Goal: Task Accomplishment & Management: Complete application form

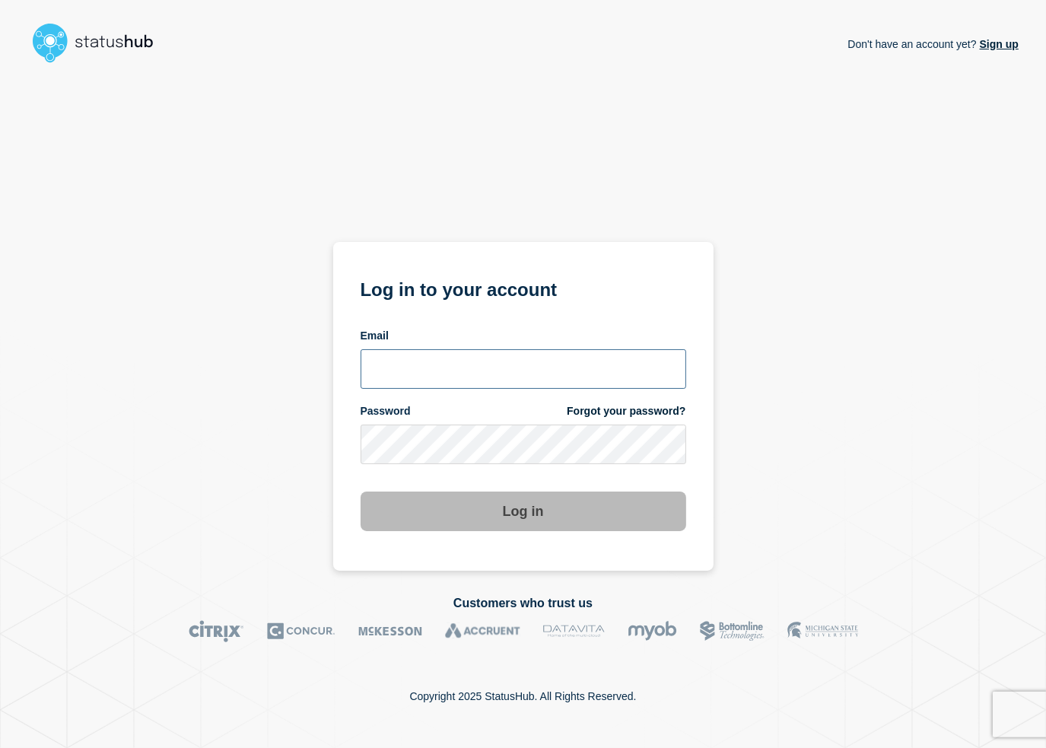
type input "lars.kjellberg@ist.com"
click at [472, 498] on button "Log in" at bounding box center [524, 512] width 326 height 40
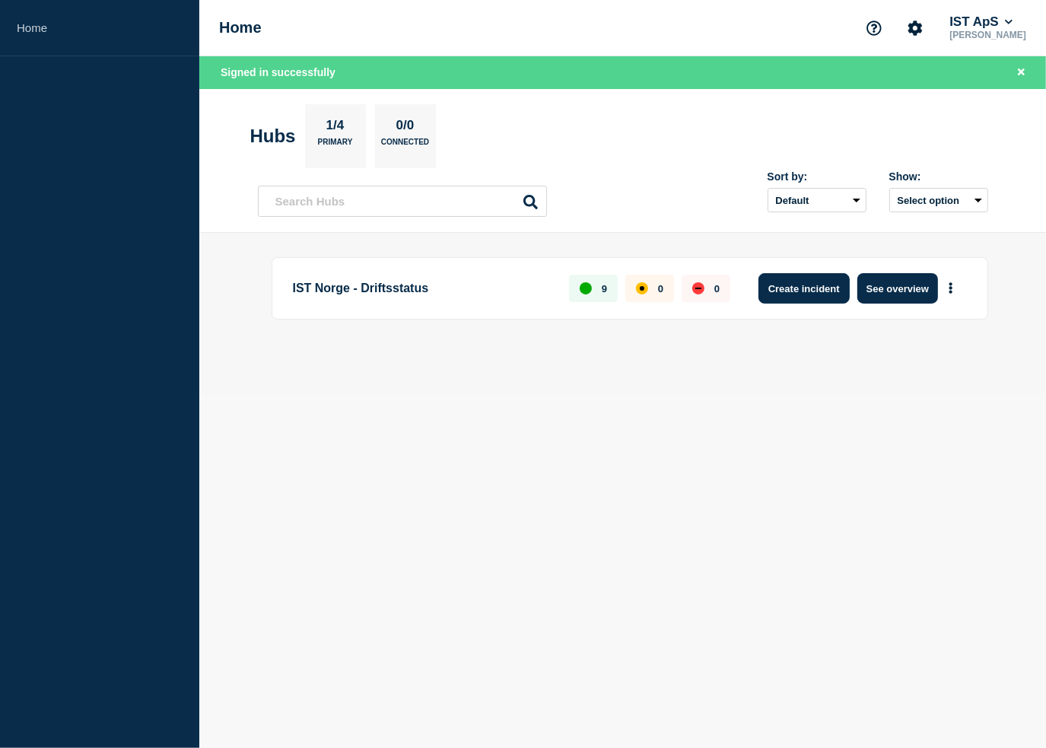
click at [812, 285] on button "Create incident" at bounding box center [804, 288] width 91 height 30
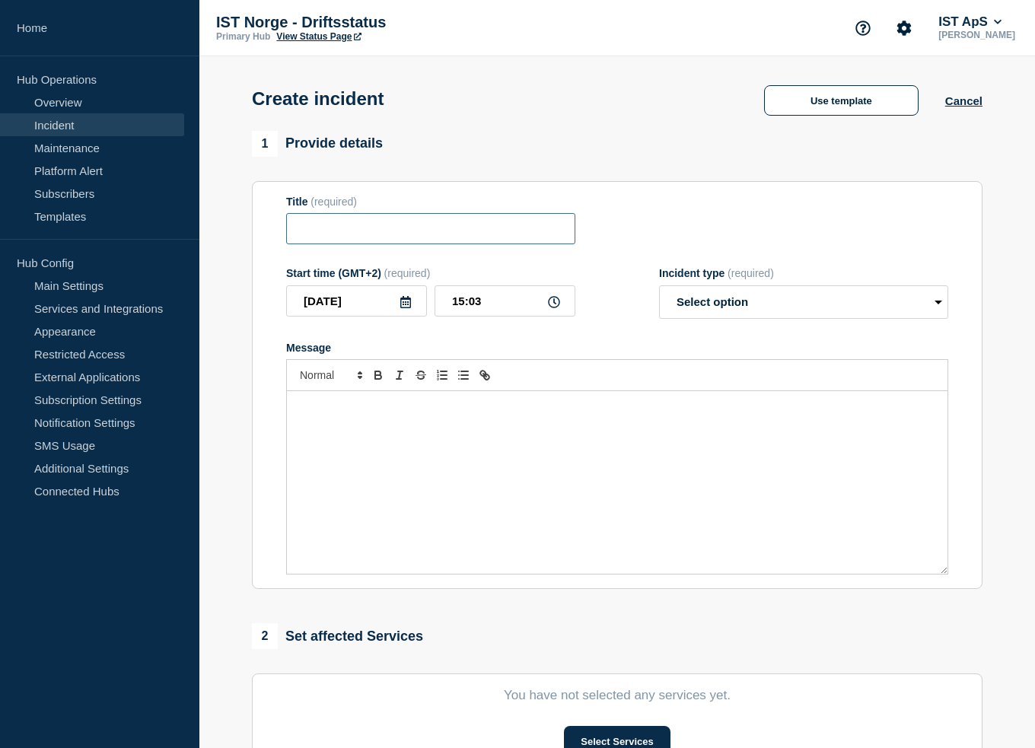
click at [486, 235] on input "Title" at bounding box center [430, 228] width 289 height 31
type input "Problemer knyttet til Billing"
select select "investigating"
type button "ordered"
type button "bullet"
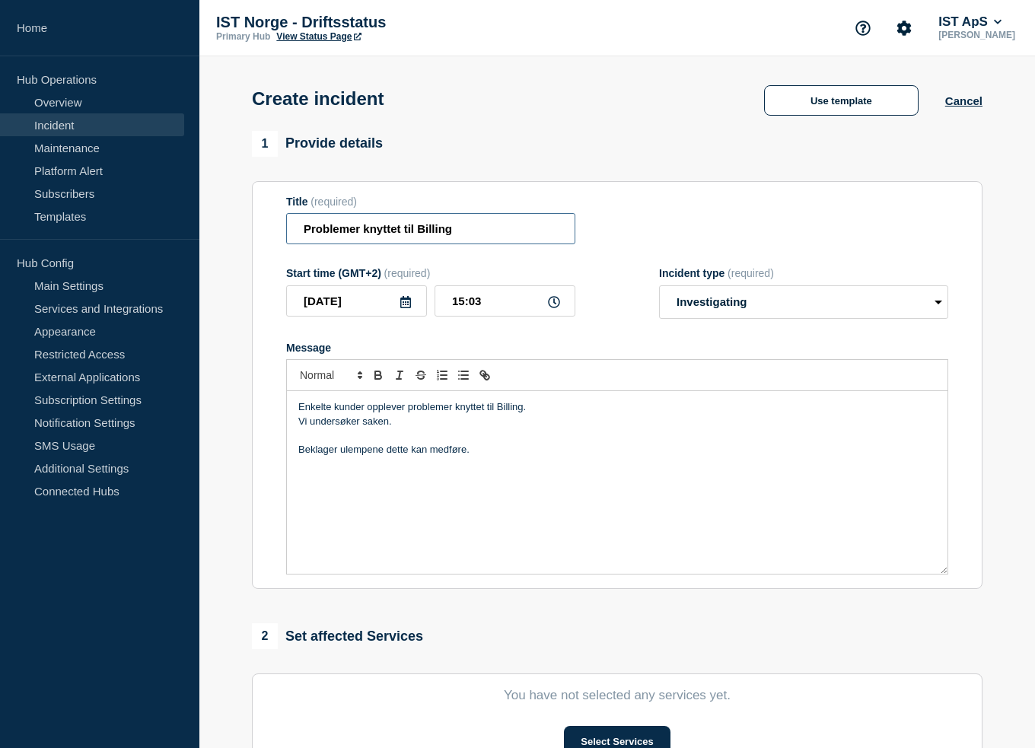
click at [432, 231] on input "Problemer knyttet til Billing" at bounding box center [430, 228] width 289 height 31
paste input "faktureringsmodulen"
click at [416, 228] on input "Problemer knyttet til faktureringsmodulen" at bounding box center [430, 228] width 289 height 31
click at [453, 228] on input "Problemer knyttet til Faktureringsmodulen" at bounding box center [430, 228] width 289 height 31
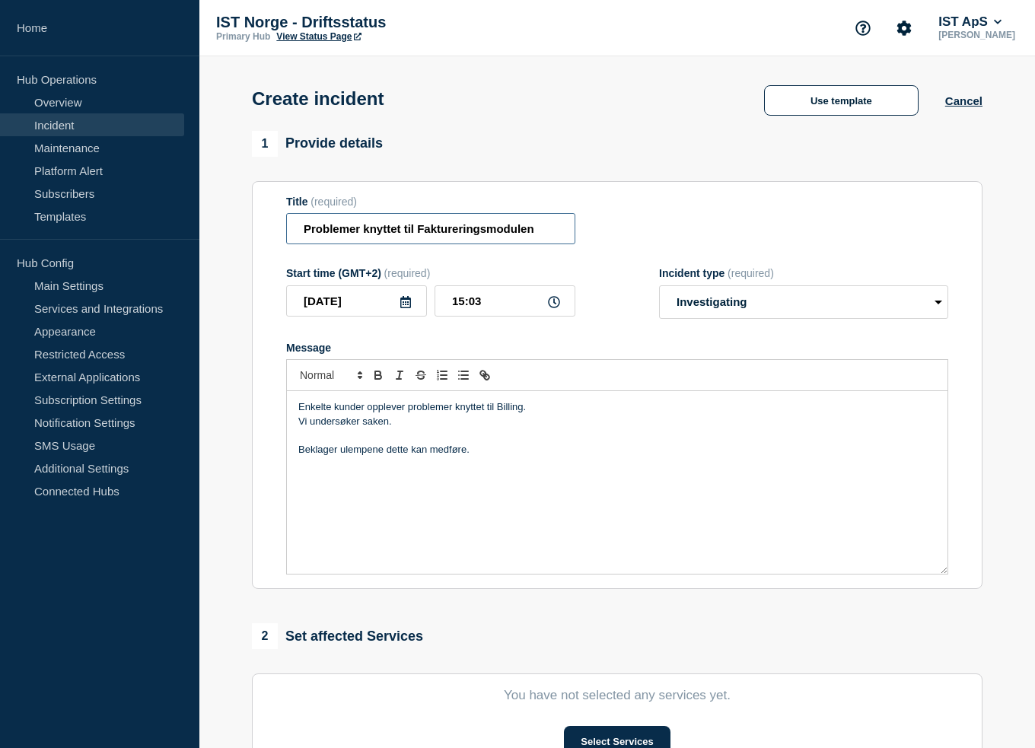
click at [453, 228] on input "Problemer knyttet til Faktureringsmodulen" at bounding box center [430, 228] width 289 height 31
type input "Problemer knyttet til Faktureringsmodulen"
click at [513, 414] on p "Enkelte kunder opplever problemer knyttet til Billing." at bounding box center [617, 407] width 638 height 14
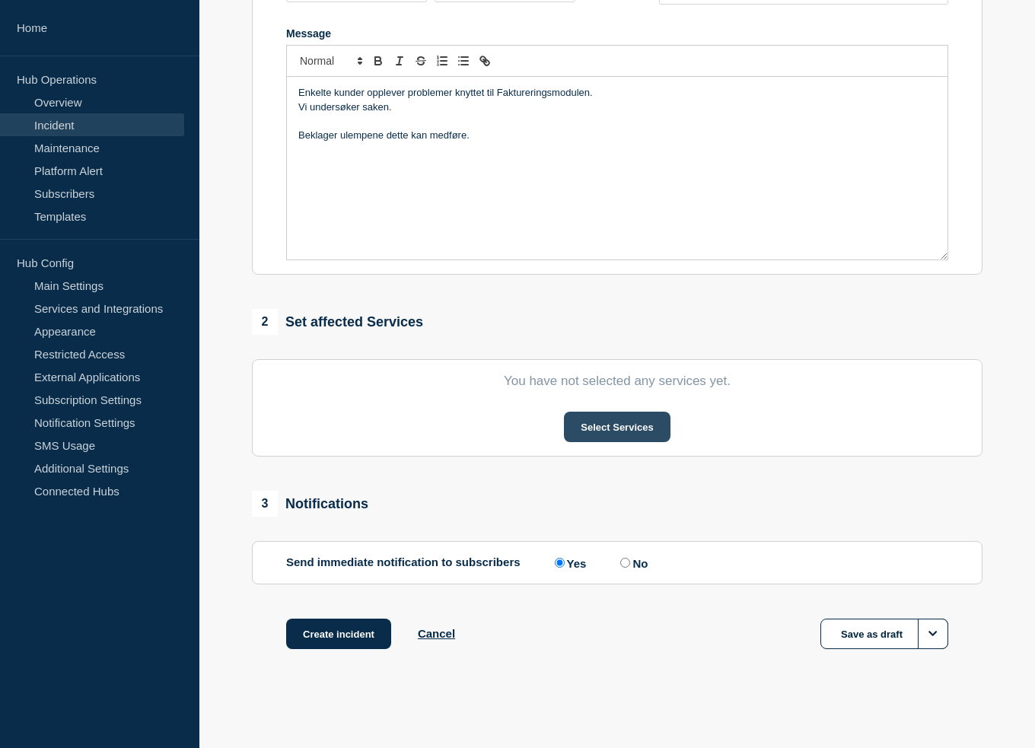
scroll to position [320, 0]
click at [618, 413] on button "Select Services" at bounding box center [617, 427] width 106 height 30
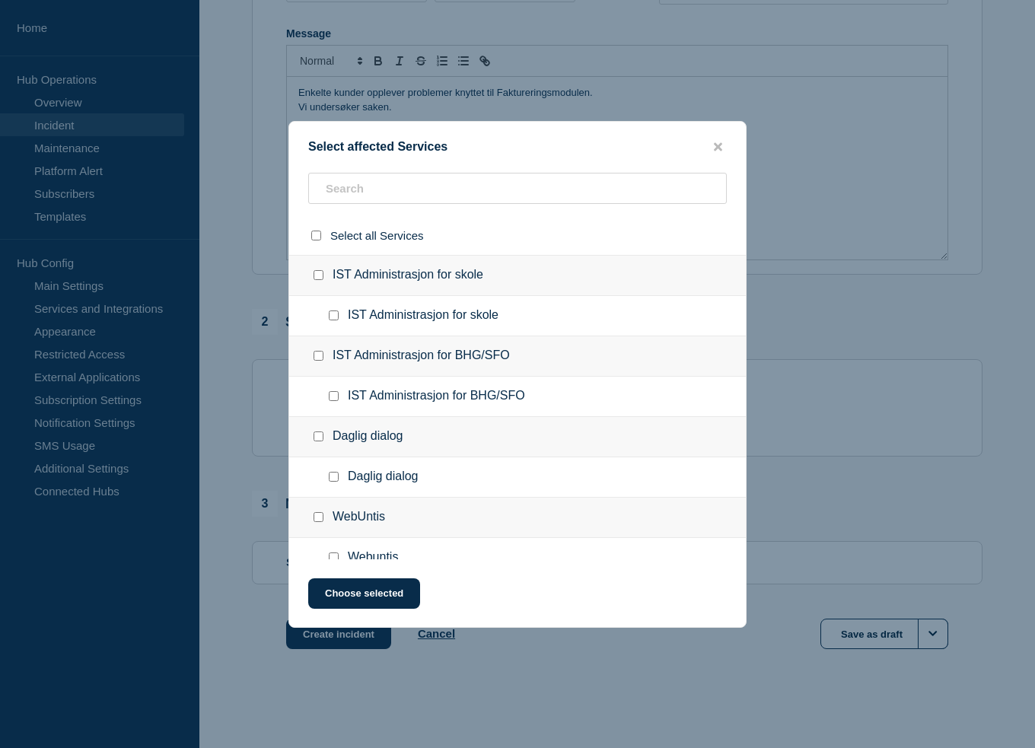
click at [319, 273] on input "IST Administrasjon for skole checkbox" at bounding box center [319, 275] width 10 height 10
checkbox input "true"
click at [314, 353] on input "IST Administrasjon for BHG/SFO checkbox" at bounding box center [319, 356] width 10 height 10
checkbox input "true"
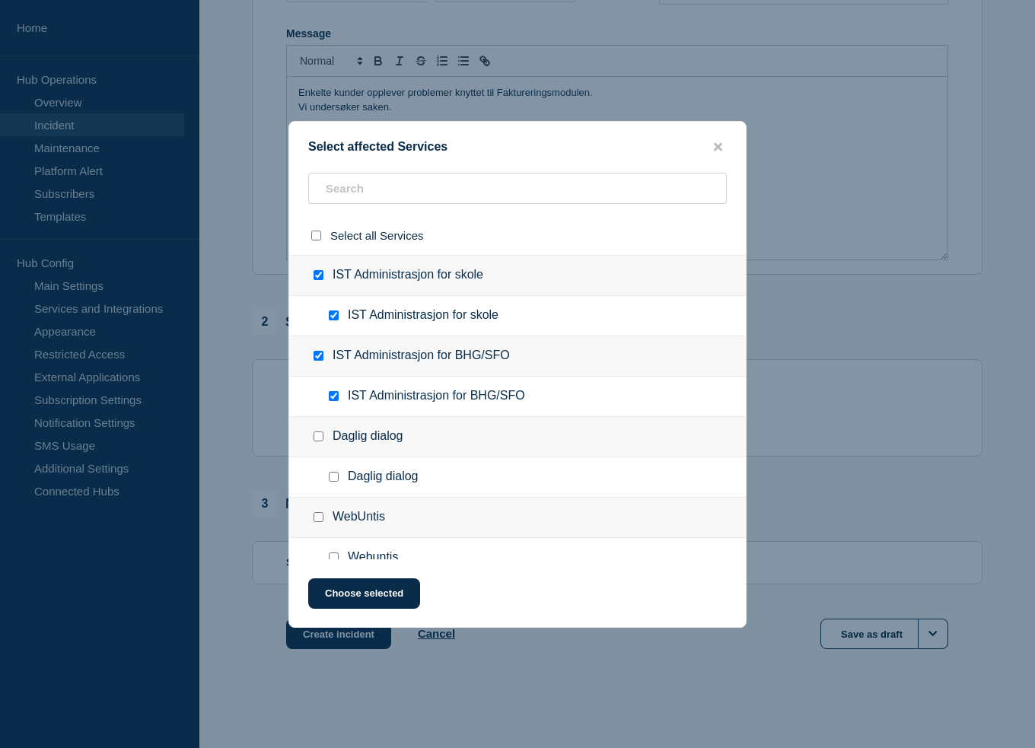
checkbox input "true"
click at [320, 276] on input "IST Administrasjon for skole checkbox" at bounding box center [319, 275] width 10 height 10
checkbox input "false"
click at [387, 591] on button "Choose selected" at bounding box center [364, 593] width 112 height 30
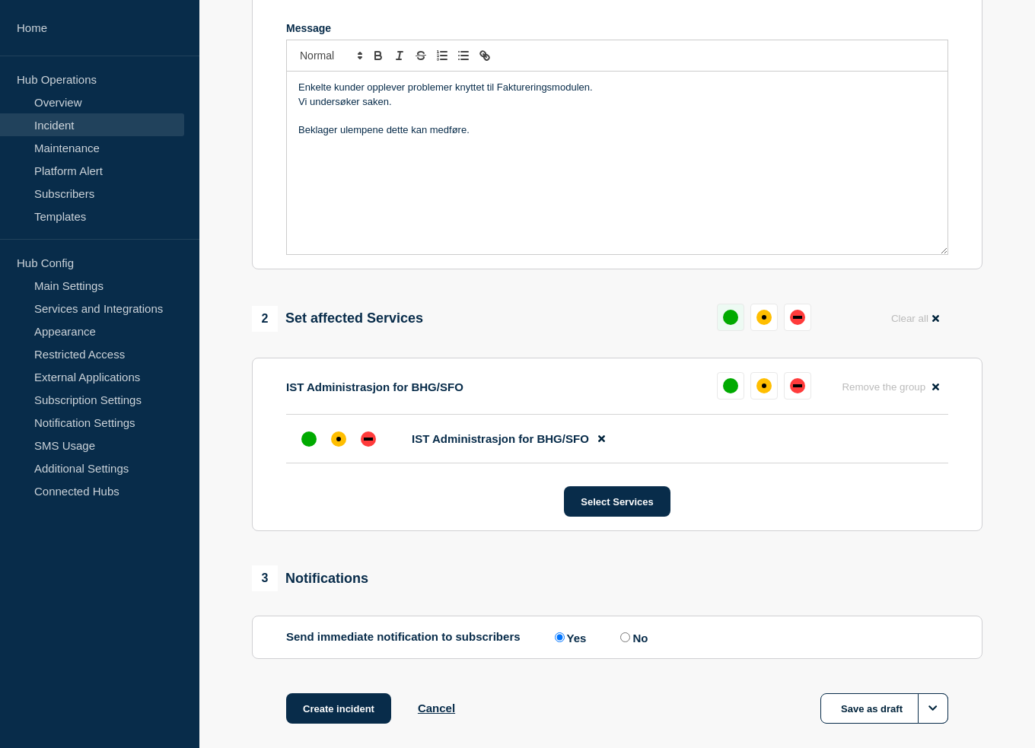
click at [721, 330] on button at bounding box center [730, 317] width 27 height 27
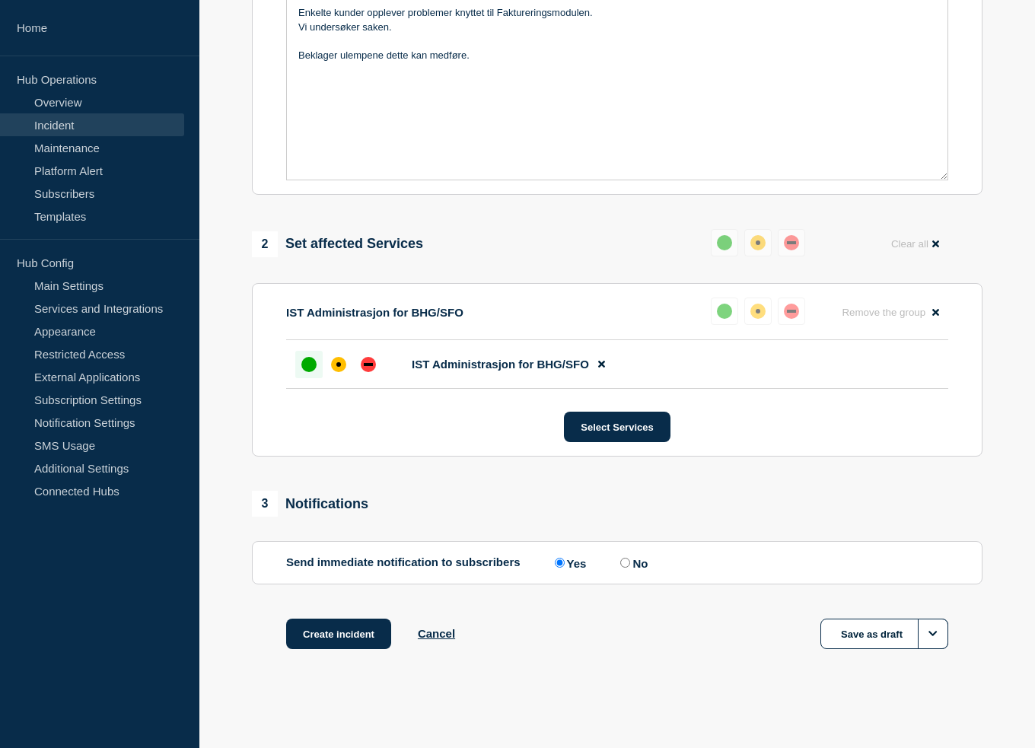
scroll to position [402, 0]
click at [627, 559] on input "No" at bounding box center [625, 563] width 10 height 10
radio input "true"
radio input "false"
click at [352, 639] on button "Create incident" at bounding box center [338, 634] width 105 height 30
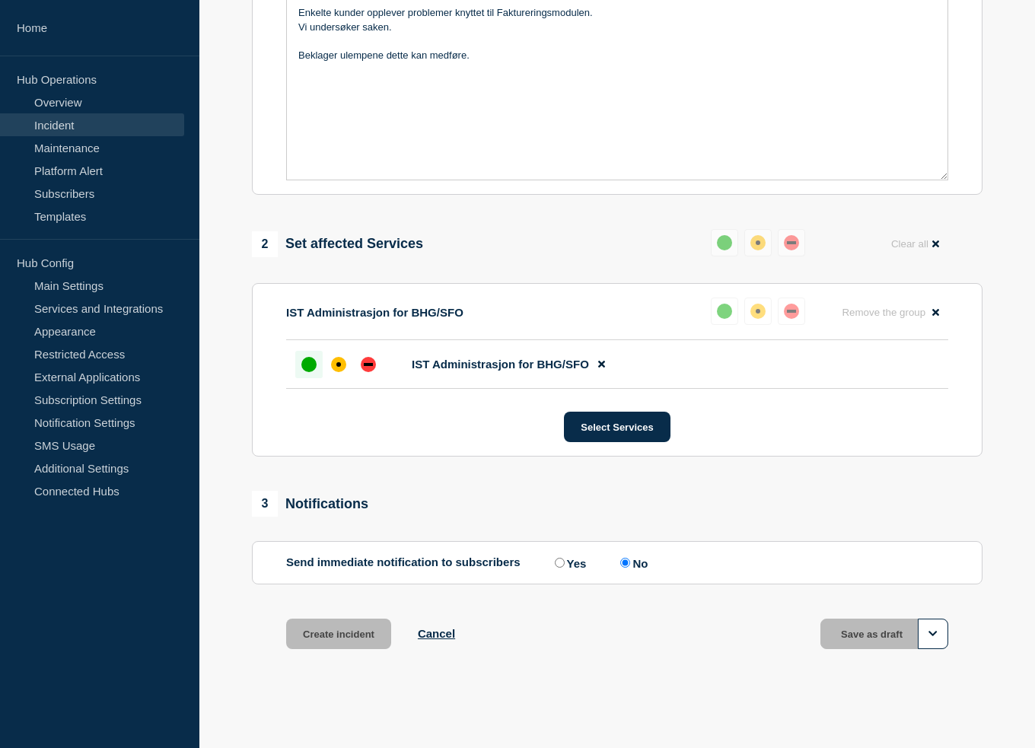
scroll to position [434, 0]
